Goal: Transaction & Acquisition: Purchase product/service

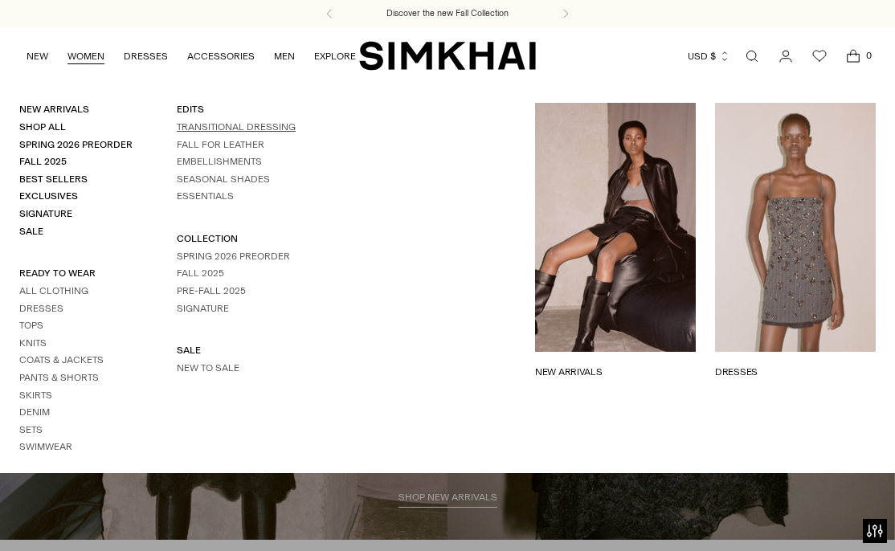
click at [216, 132] on link "TRANSITIONAL DRESSING" at bounding box center [236, 126] width 119 height 11
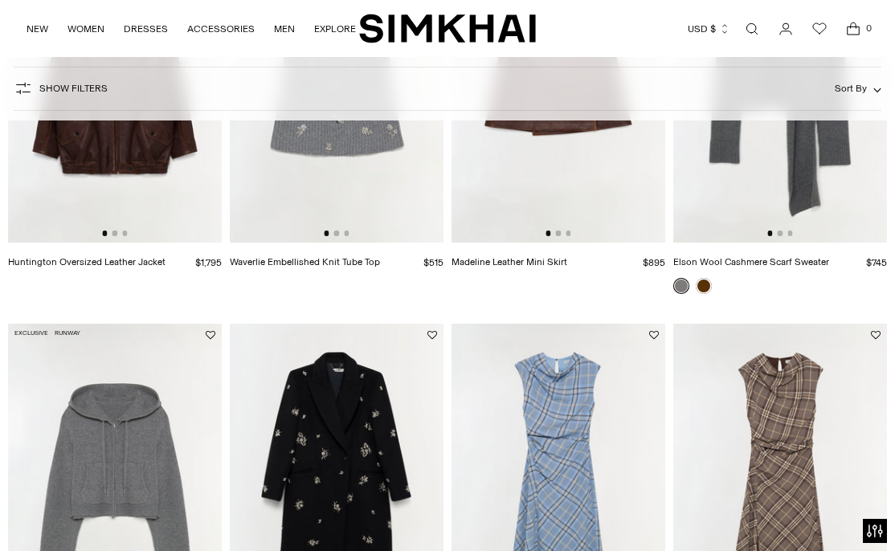
scroll to position [774, 0]
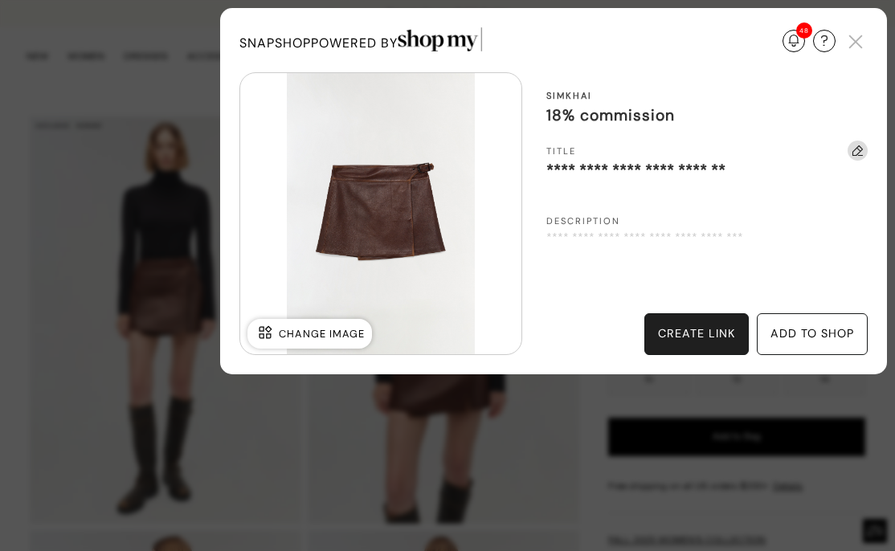
click at [680, 328] on div "create link" at bounding box center [696, 334] width 77 height 18
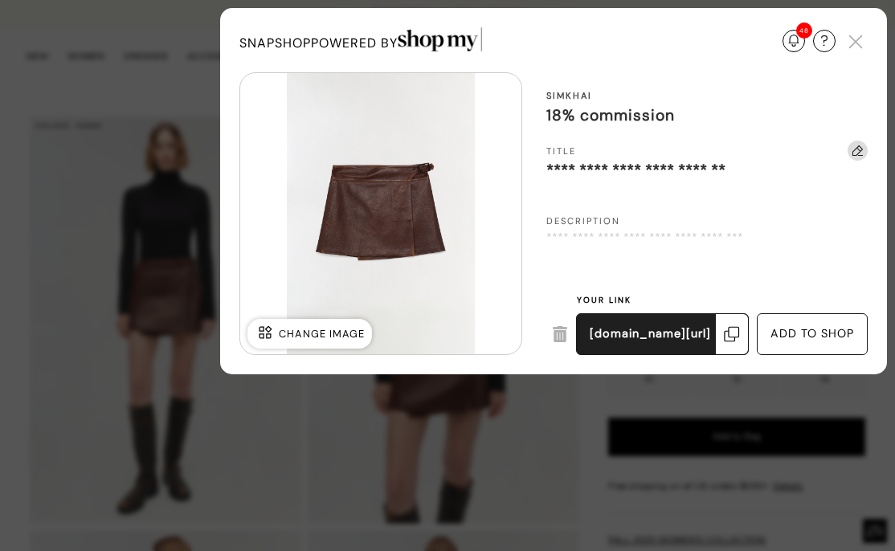
click at [818, 329] on div "add to shop" at bounding box center [812, 334] width 84 height 18
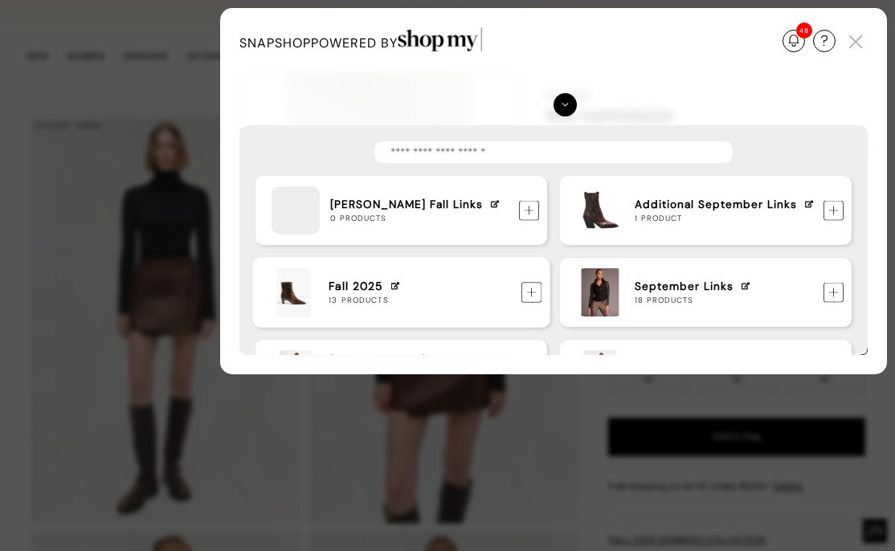
click at [538, 288] on img at bounding box center [531, 293] width 21 height 21
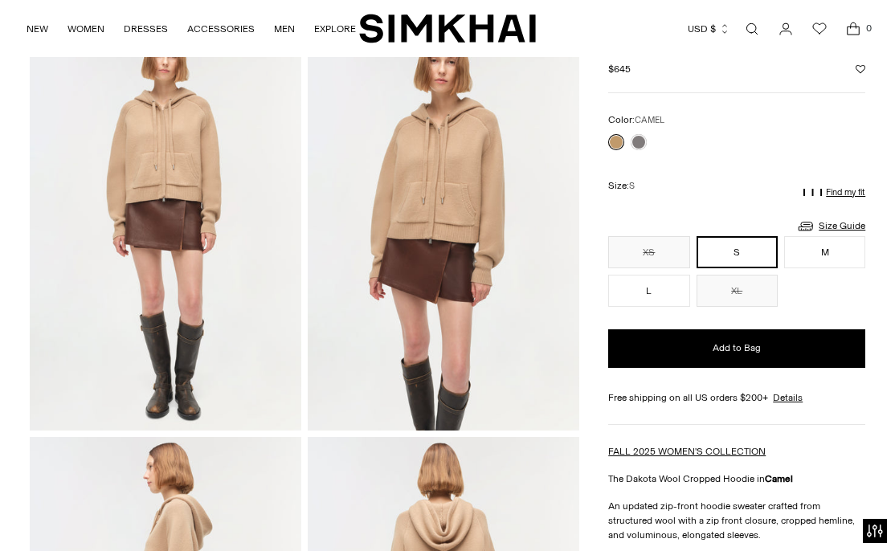
scroll to position [103, 0]
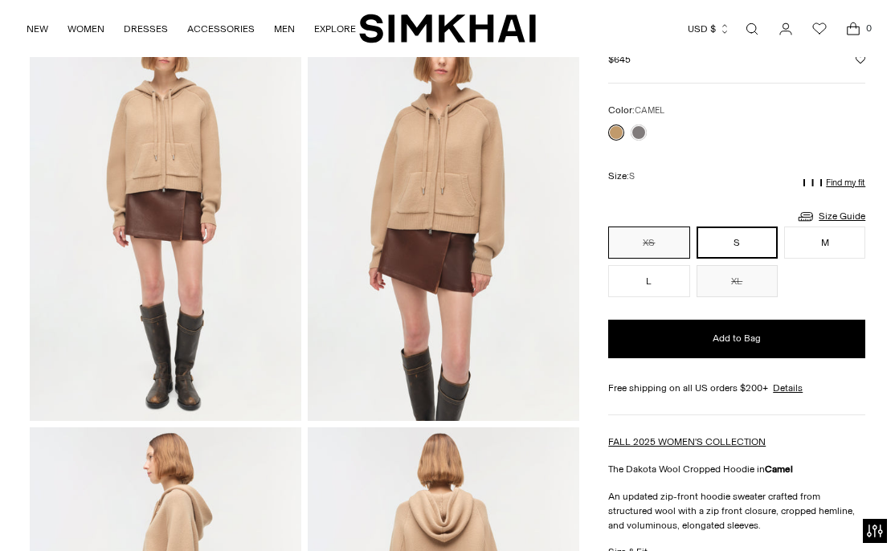
click at [665, 229] on button "XS" at bounding box center [648, 242] width 81 height 32
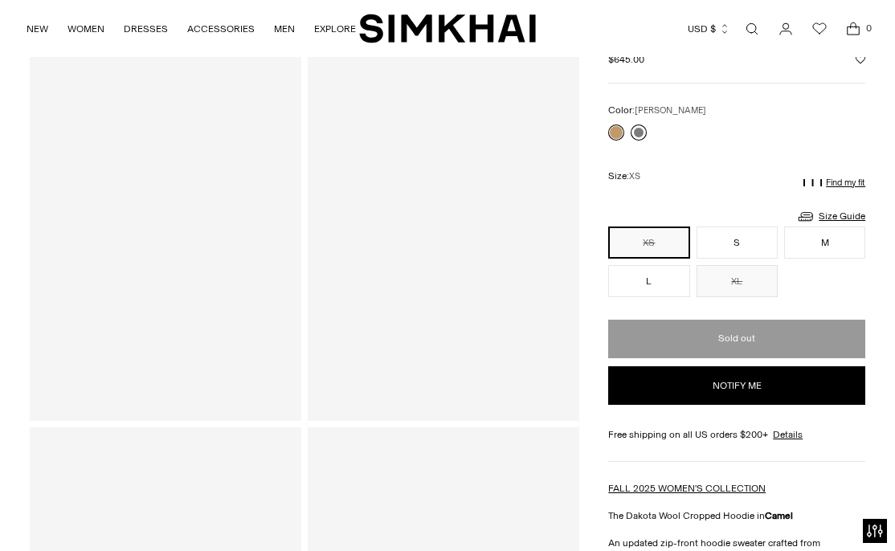
click at [643, 127] on link at bounding box center [638, 132] width 16 height 16
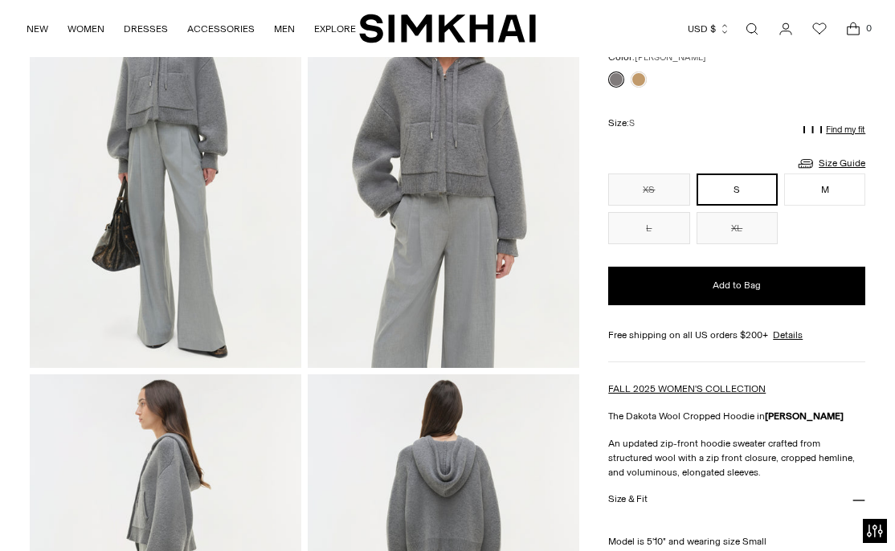
scroll to position [156, 0]
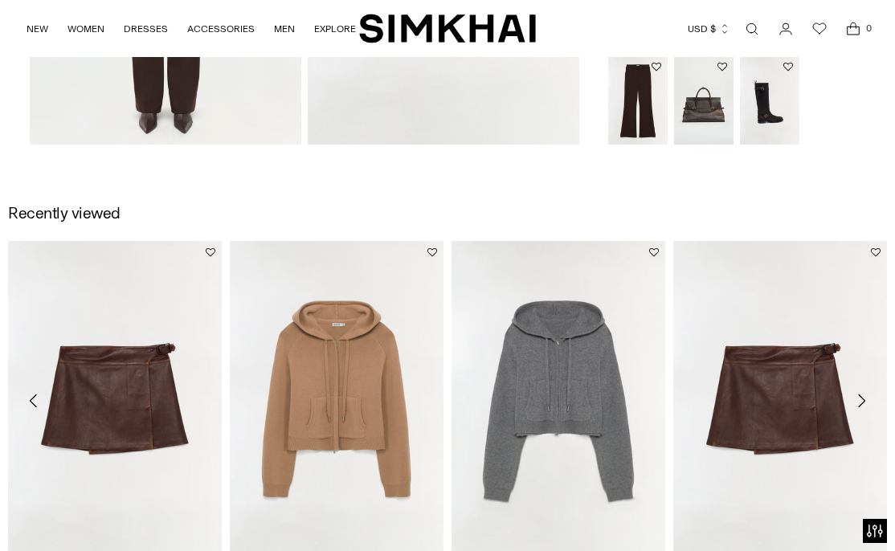
scroll to position [1206, 0]
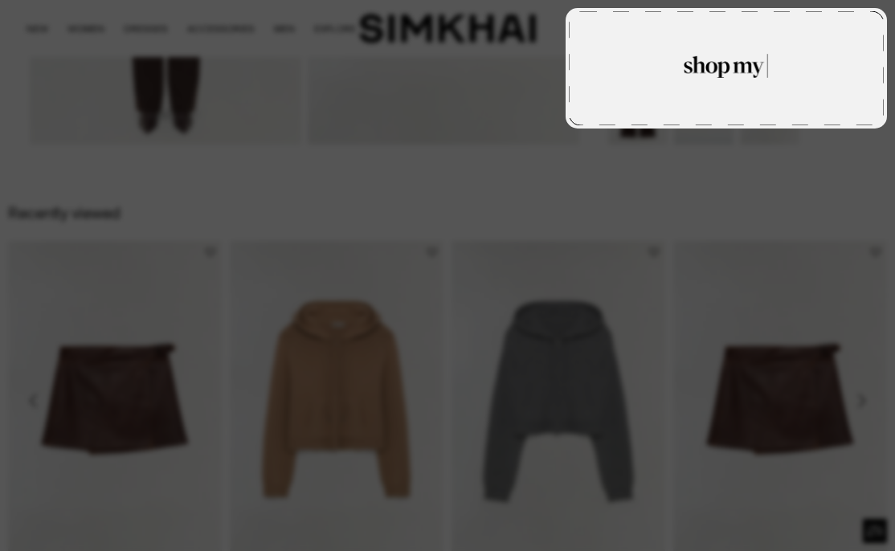
type textarea "**********"
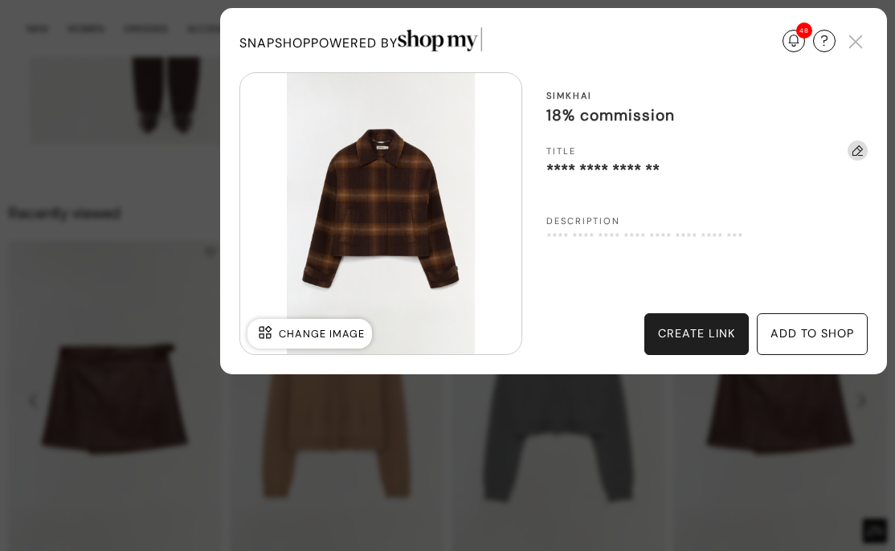
click at [811, 331] on div "add to shop" at bounding box center [812, 334] width 84 height 18
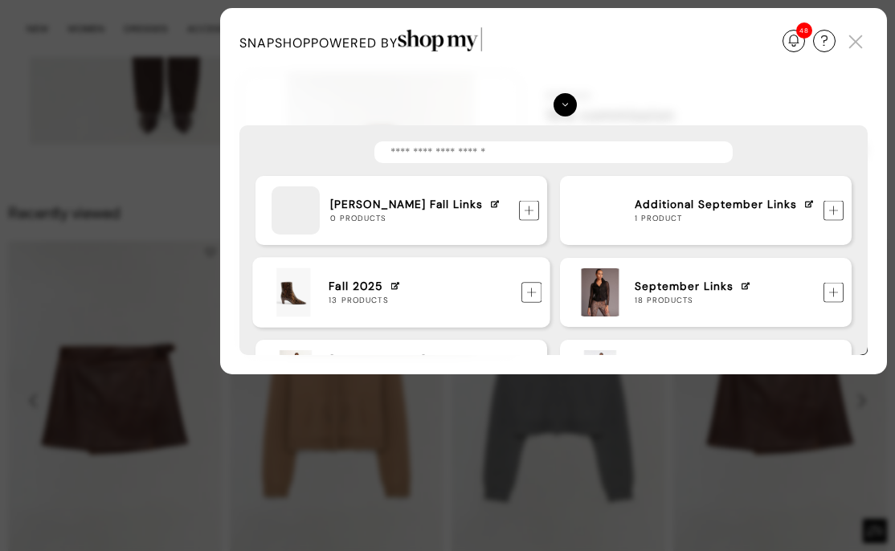
click at [528, 293] on img at bounding box center [531, 293] width 21 height 21
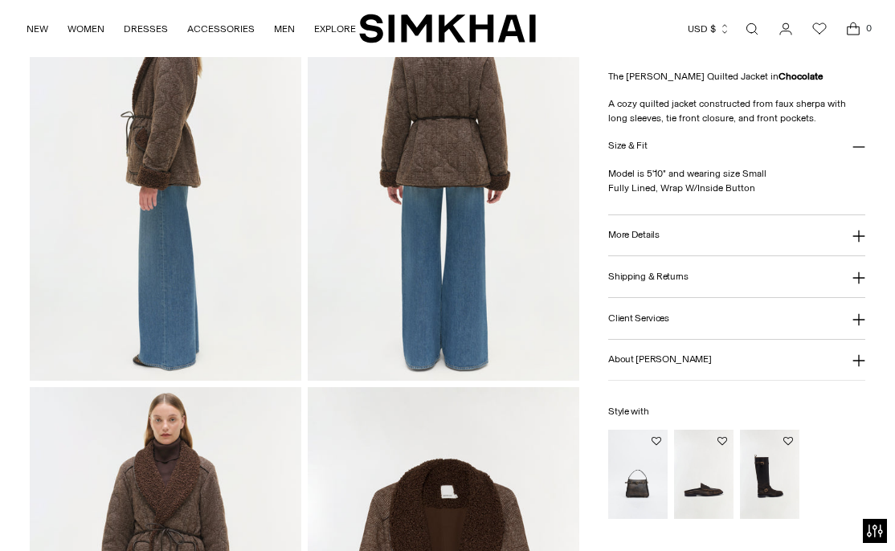
scroll to position [579, 0]
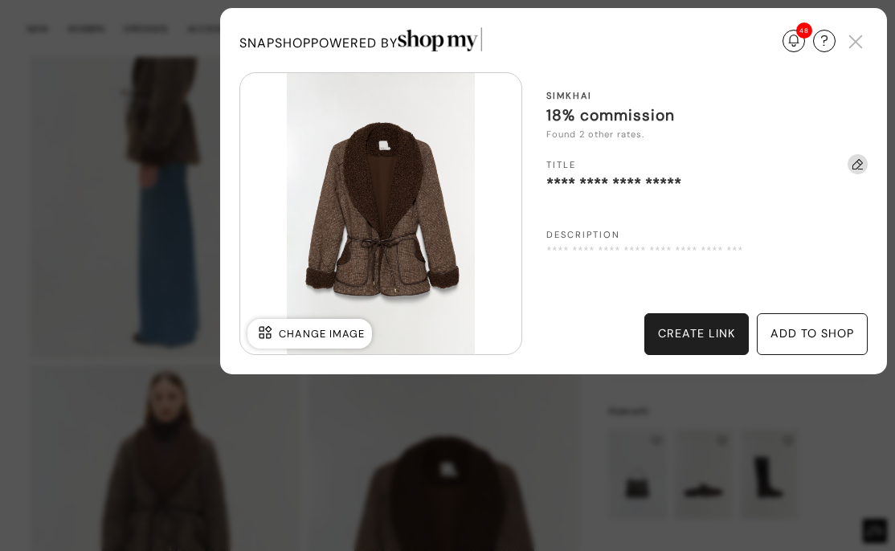
click at [827, 337] on div "add to shop" at bounding box center [812, 334] width 84 height 18
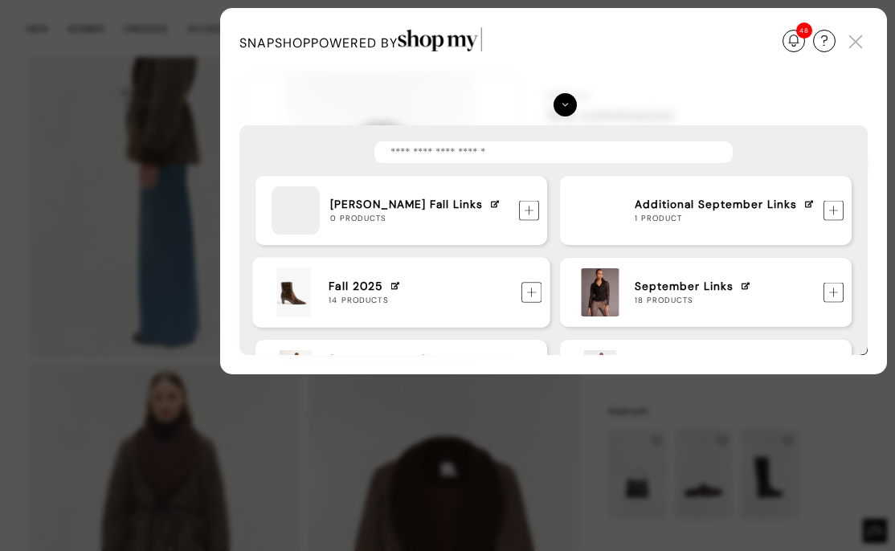
click at [528, 292] on img at bounding box center [531, 293] width 21 height 21
click at [854, 44] on img at bounding box center [855, 42] width 24 height 24
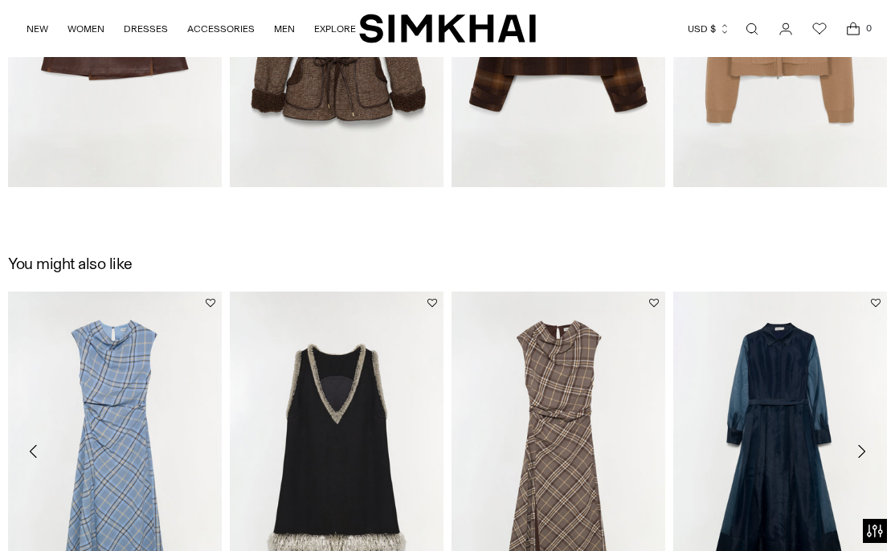
scroll to position [1996, 0]
